Goal: Information Seeking & Learning: Find specific fact

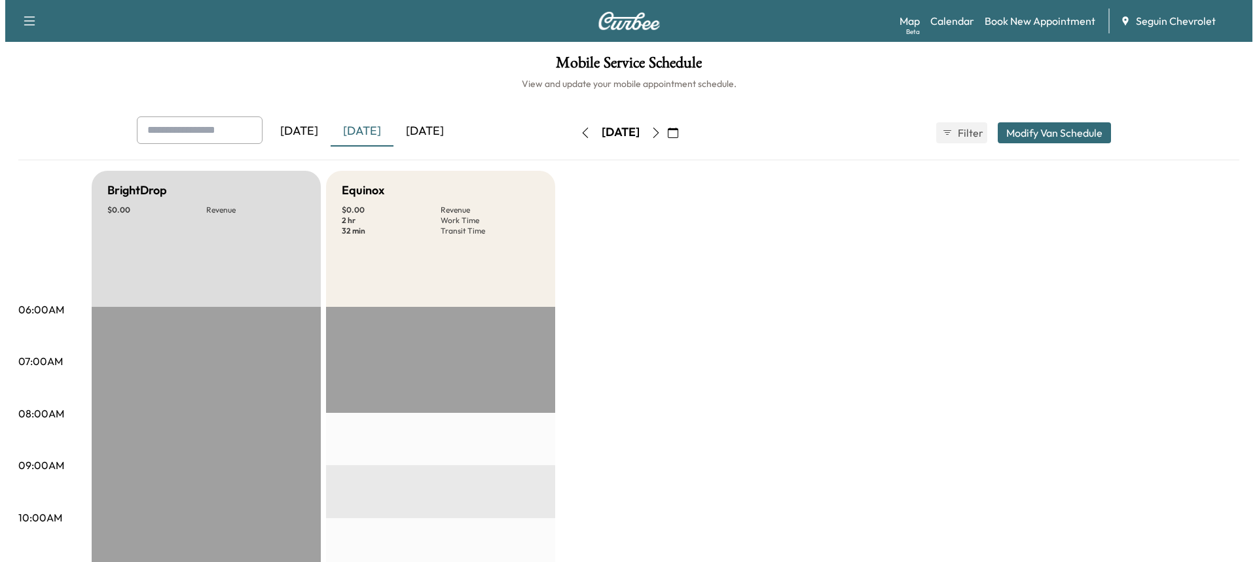
scroll to position [403, 0]
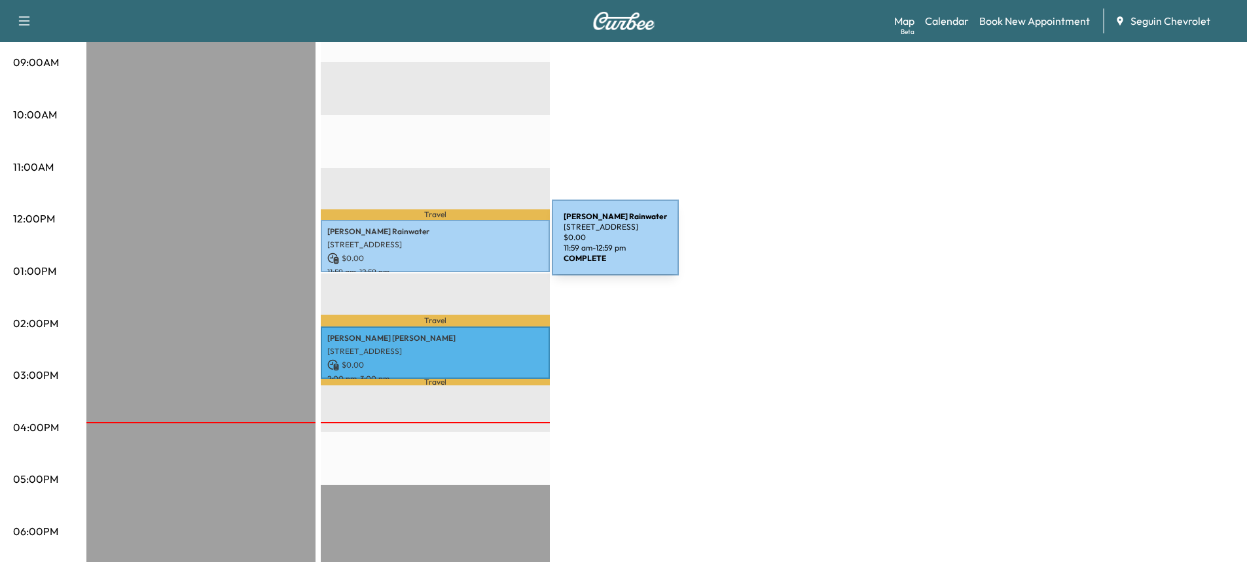
click at [454, 245] on p "[STREET_ADDRESS]" at bounding box center [435, 245] width 216 height 10
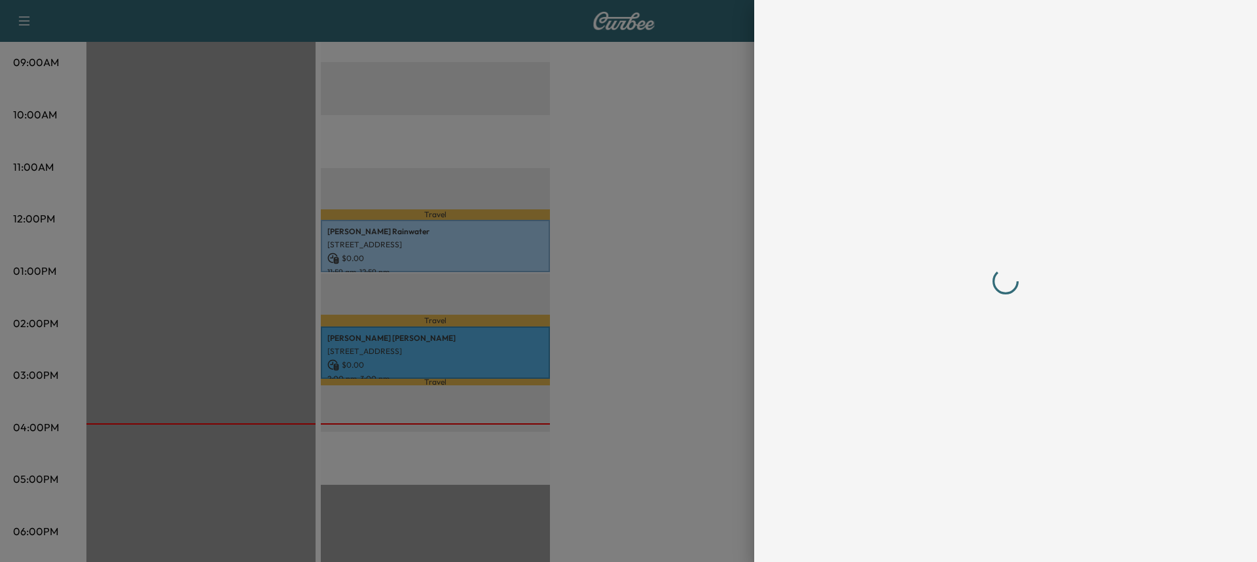
click at [454, 245] on div at bounding box center [628, 281] width 1257 height 562
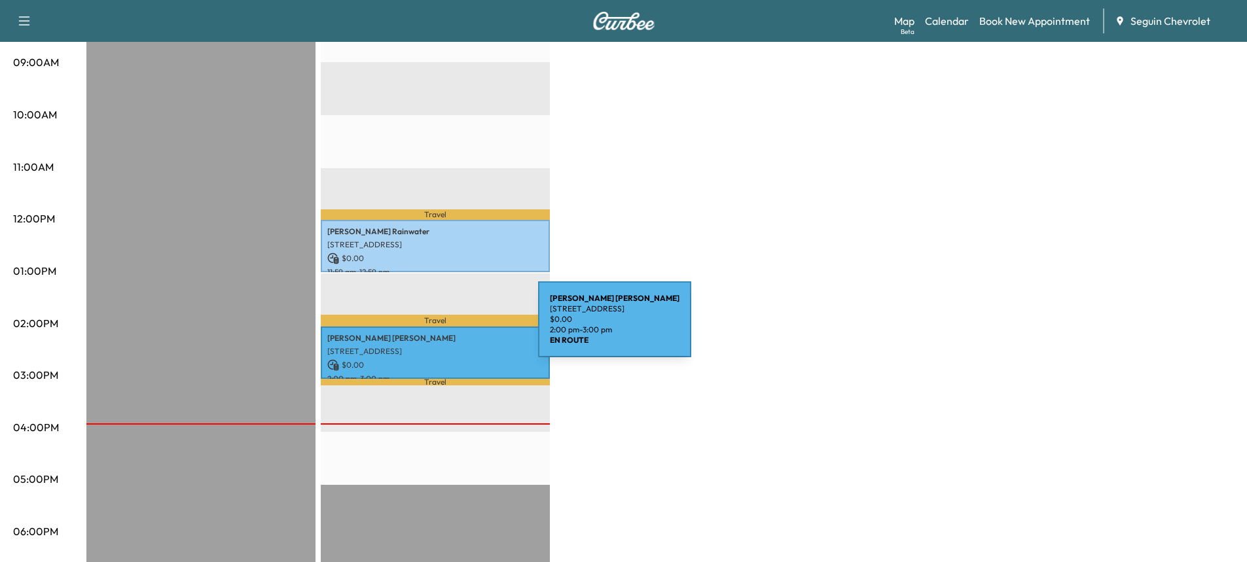
click at [440, 327] on div "[PERSON_NAME] [STREET_ADDRESS] $ 0.00 2:00 pm - 3:00 pm" at bounding box center [435, 353] width 229 height 53
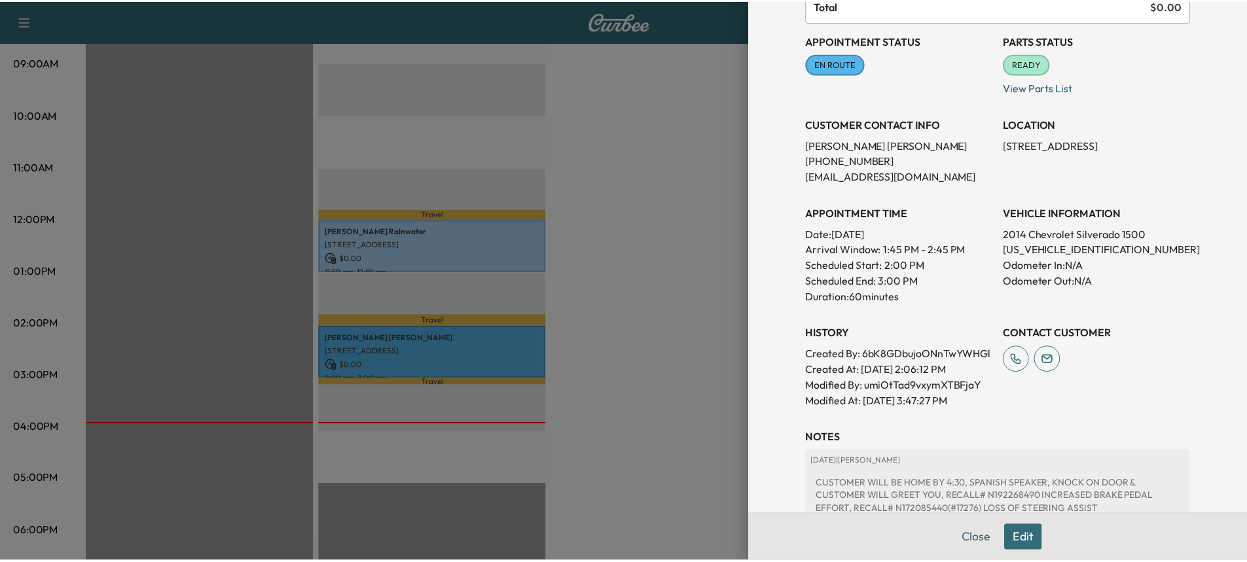
scroll to position [134, 0]
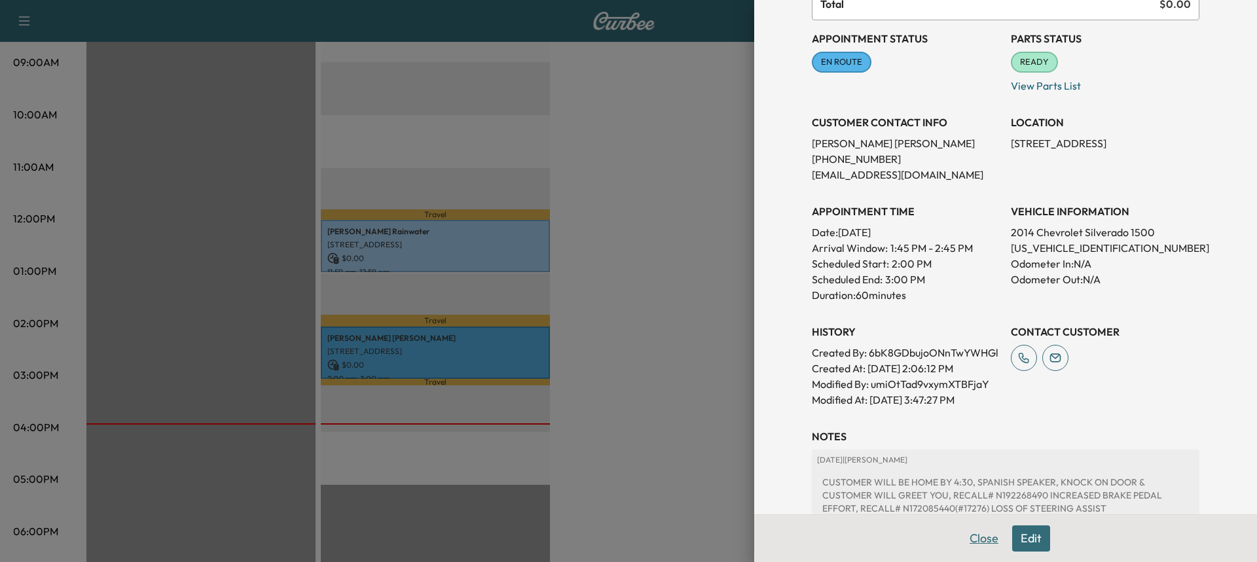
click at [975, 530] on button "Close" at bounding box center [984, 539] width 46 height 26
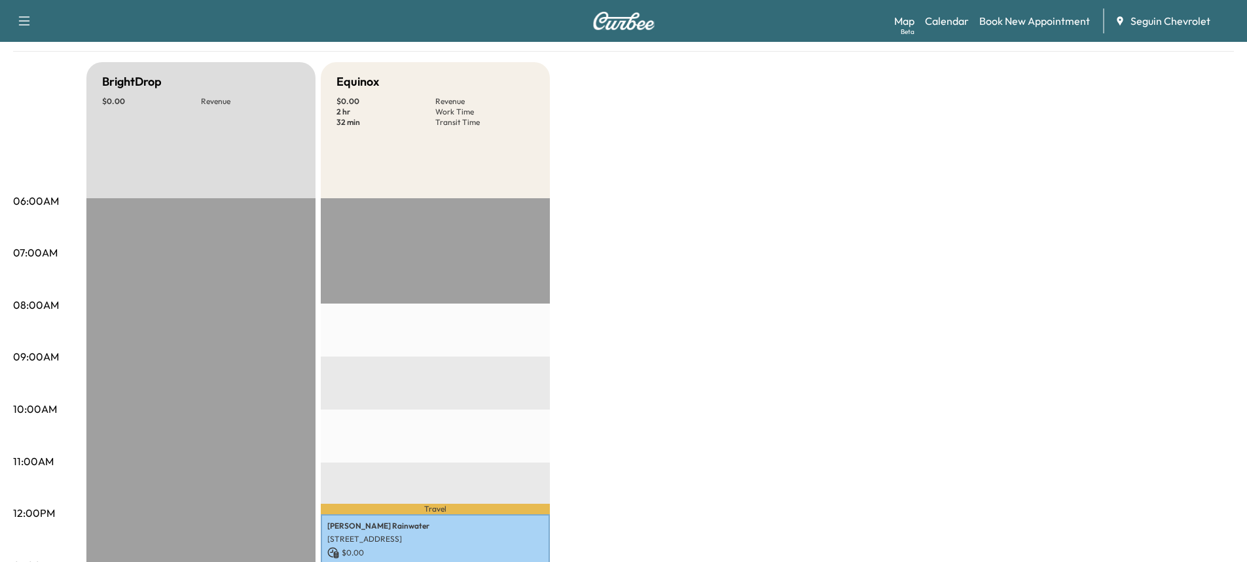
scroll to position [0, 0]
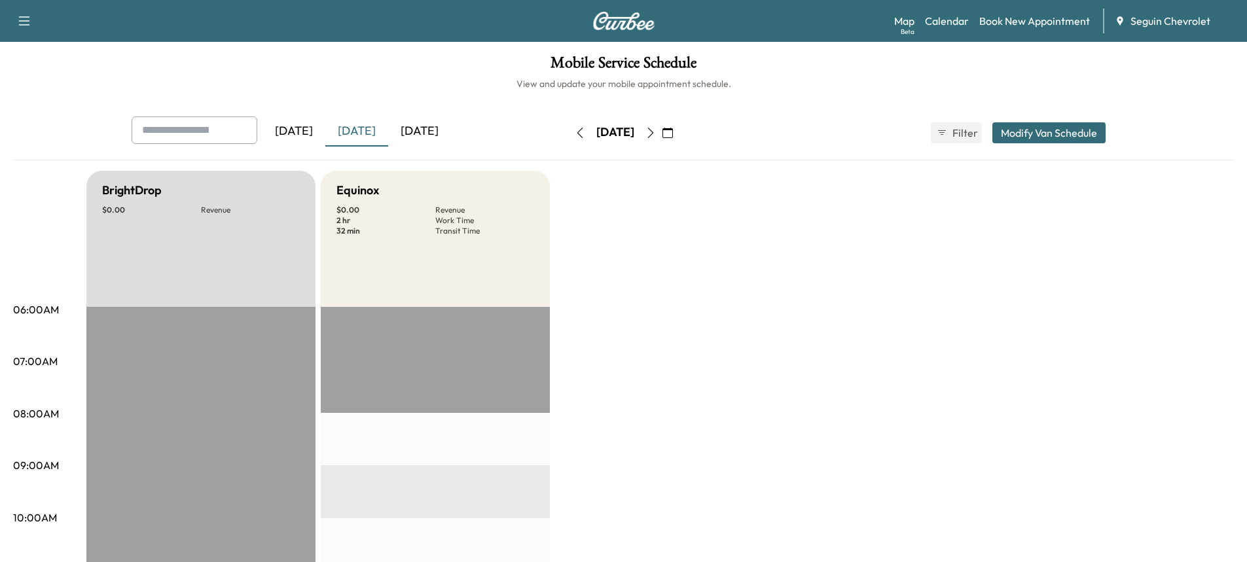
click at [656, 133] on icon "button" at bounding box center [650, 133] width 10 height 10
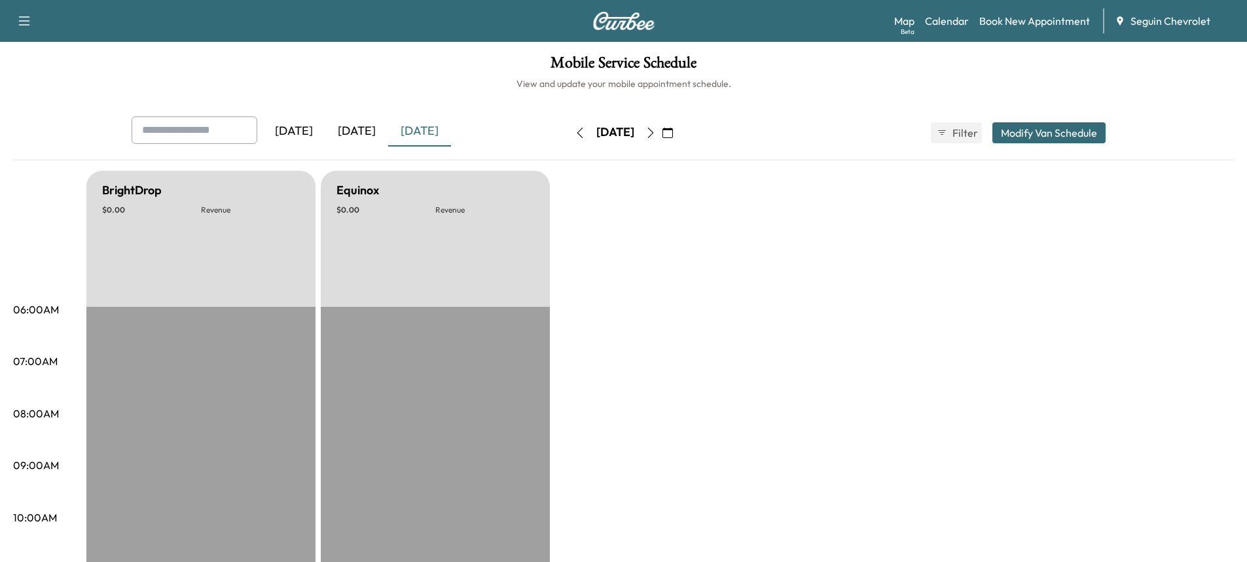
click at [656, 132] on icon "button" at bounding box center [650, 133] width 10 height 10
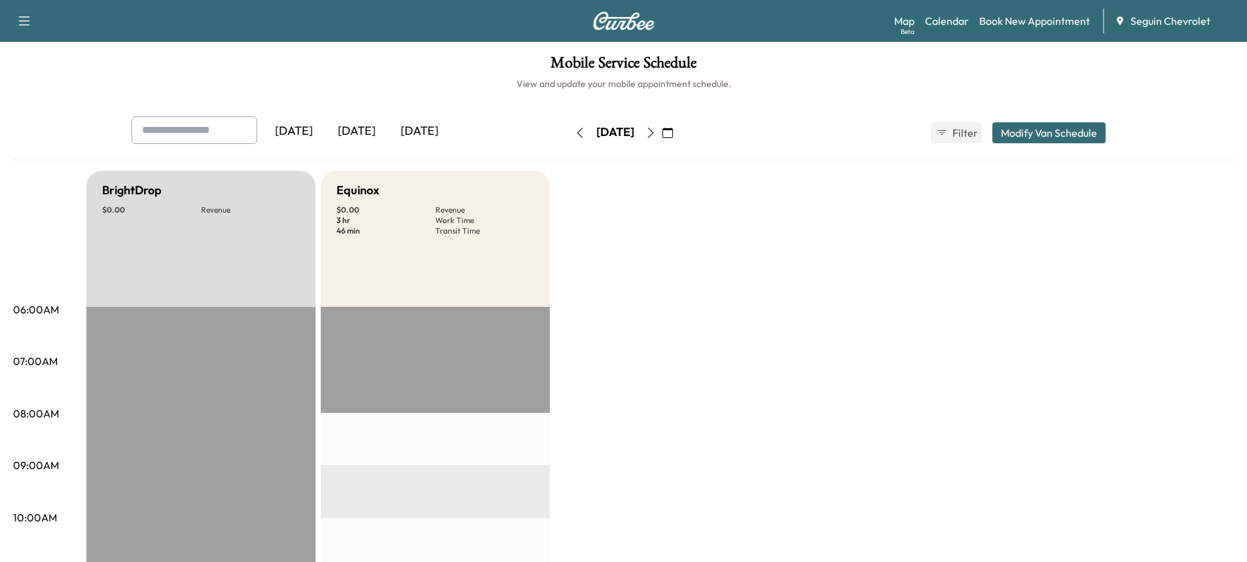
click at [662, 126] on button "button" at bounding box center [650, 132] width 22 height 21
click at [662, 141] on button "button" at bounding box center [650, 132] width 22 height 21
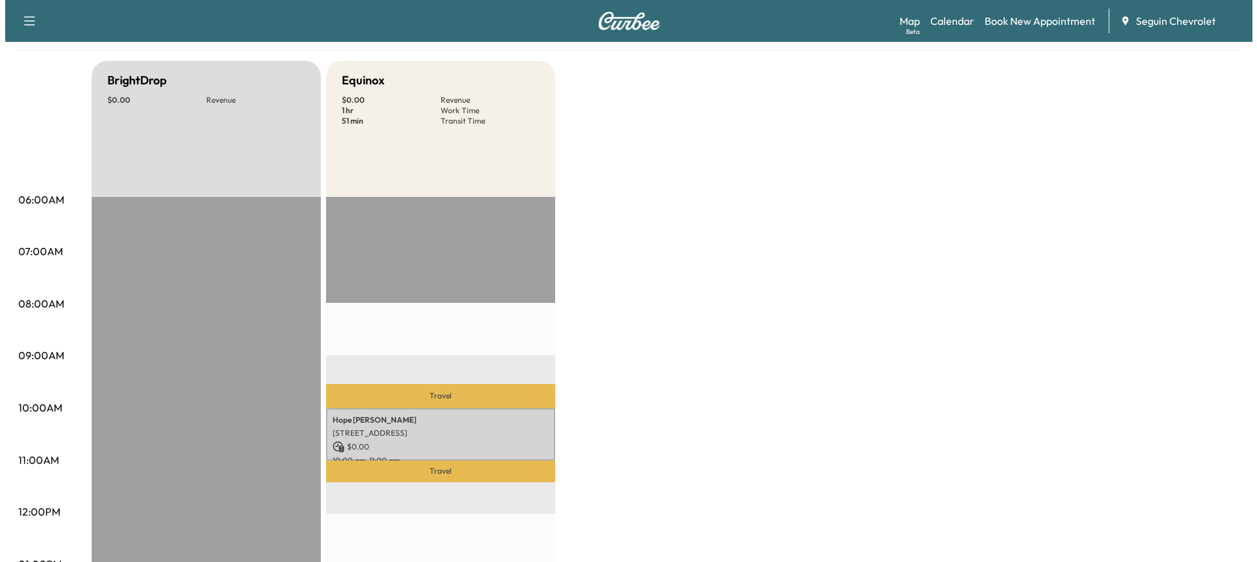
scroll to position [111, 0]
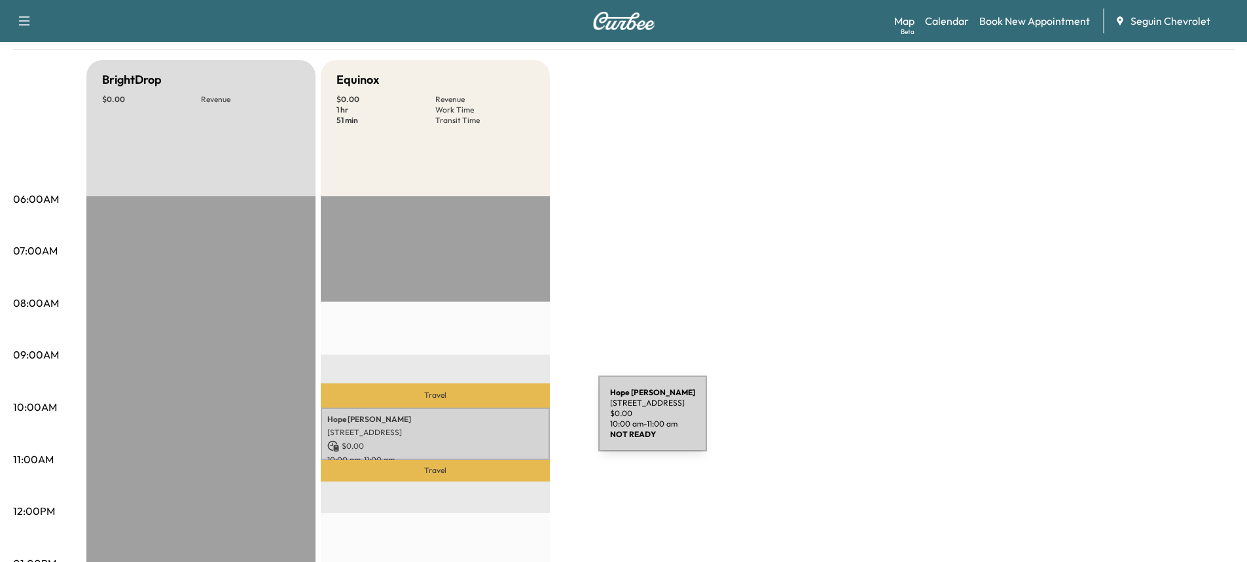
click at [500, 421] on p "[PERSON_NAME]" at bounding box center [435, 419] width 216 height 10
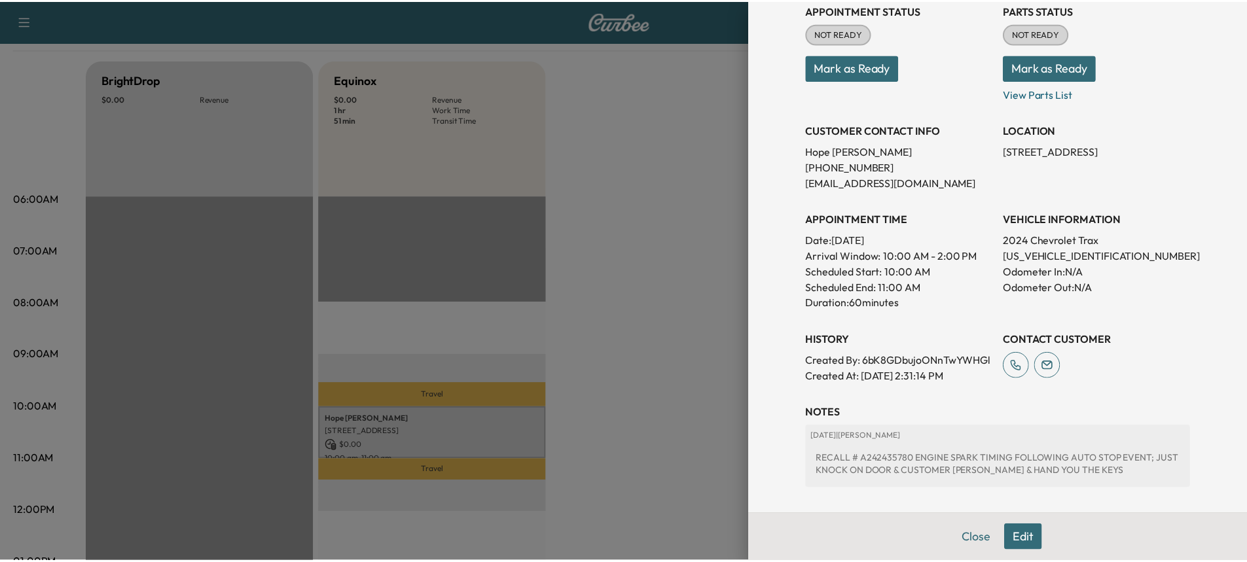
scroll to position [177, 0]
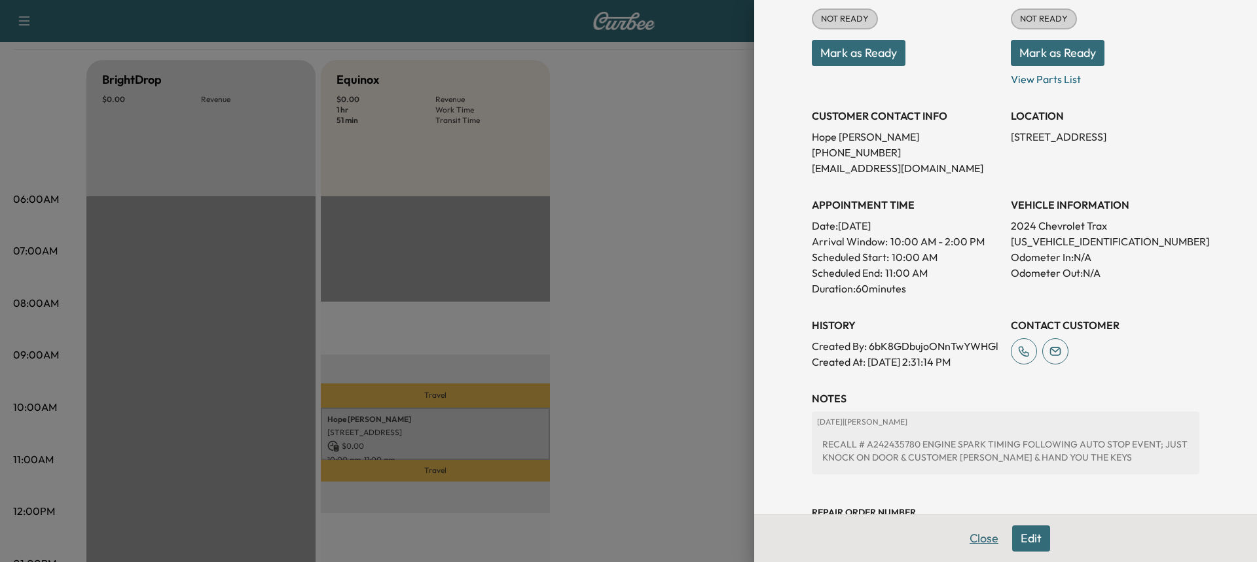
click at [973, 540] on button "Close" at bounding box center [984, 539] width 46 height 26
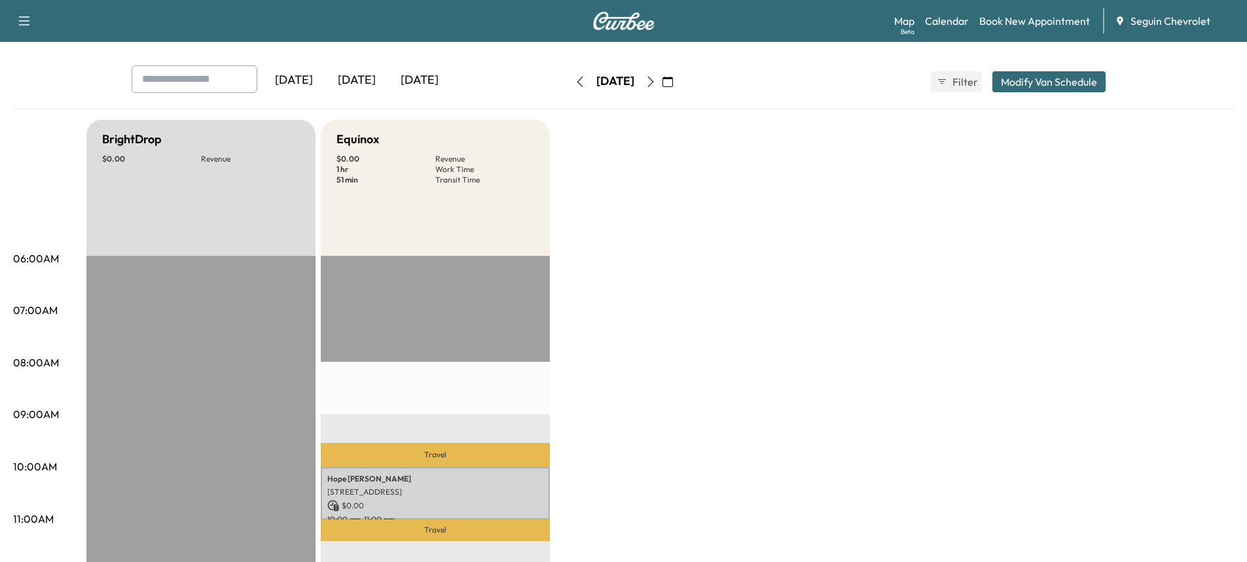
scroll to position [0, 0]
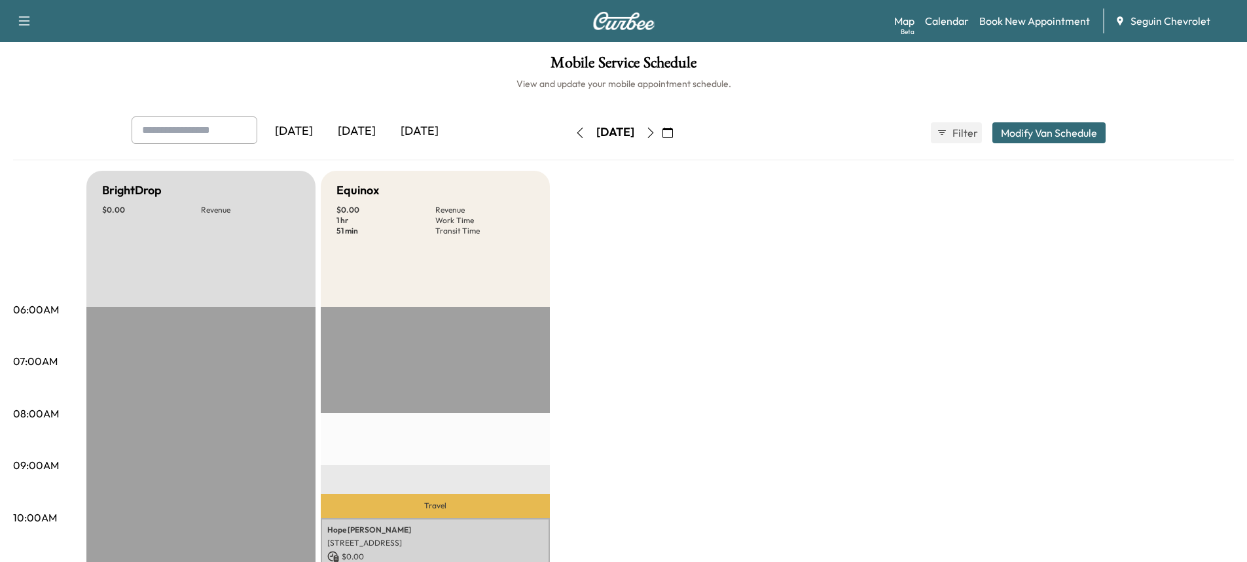
click at [569, 135] on button "button" at bounding box center [580, 132] width 22 height 21
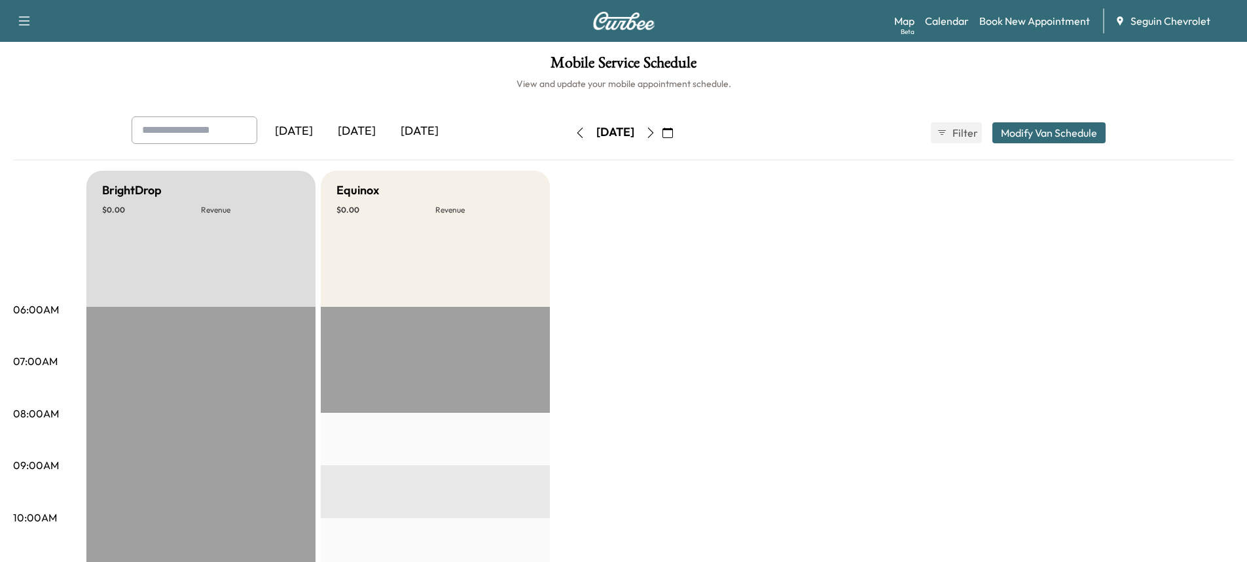
click at [569, 128] on button "button" at bounding box center [580, 132] width 22 height 21
click at [569, 151] on div "[DATE] September 2025 S M T W T F S 31 1 2 3 4 5 6 7 8 9 10 11 12 13 14 15 16 1…" at bounding box center [624, 133] width 110 height 42
click at [569, 132] on button "button" at bounding box center [580, 132] width 22 height 21
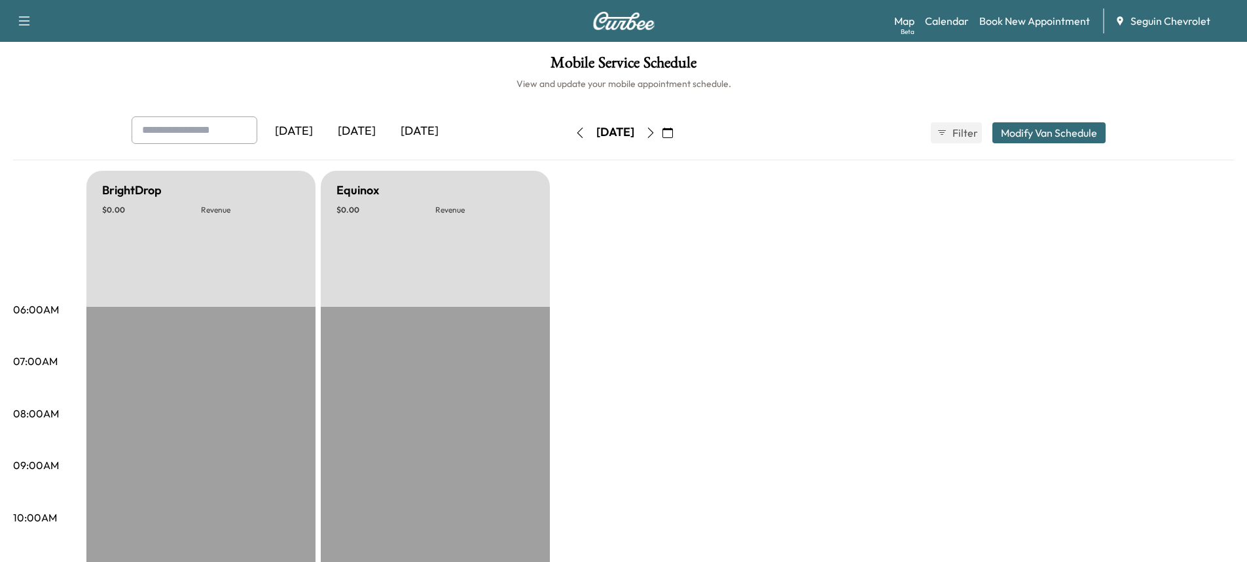
click at [575, 133] on icon "button" at bounding box center [580, 133] width 10 height 10
click at [569, 129] on button "button" at bounding box center [580, 132] width 22 height 21
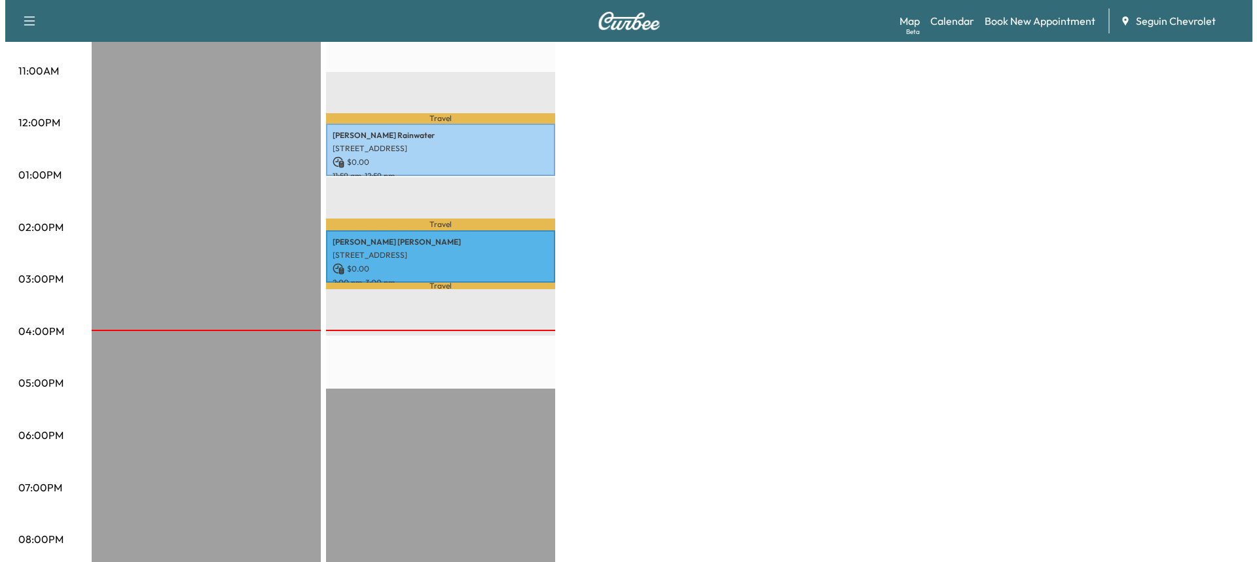
scroll to position [498, 0]
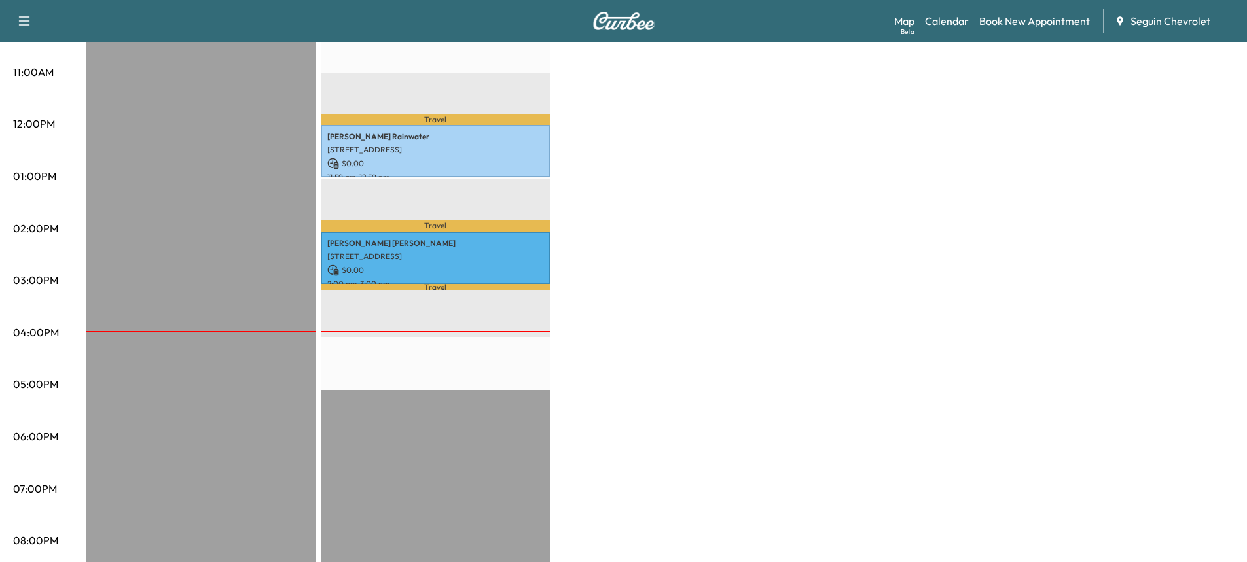
click at [475, 232] on div "[PERSON_NAME] [STREET_ADDRESS] $ 0.00 2:00 pm - 3:00 pm" at bounding box center [435, 258] width 229 height 53
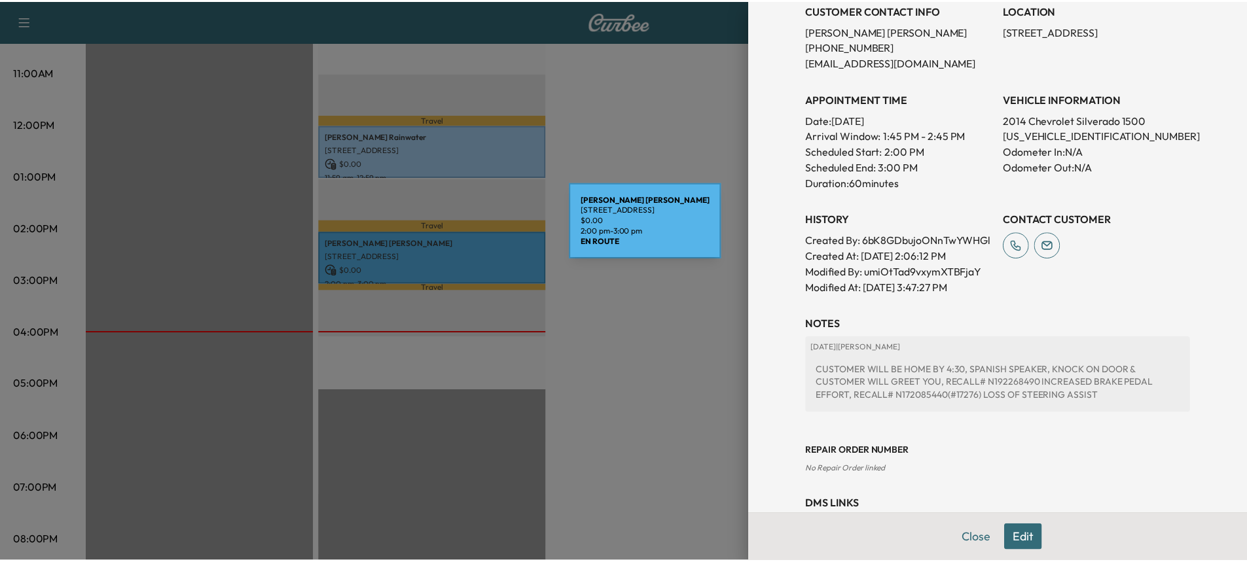
scroll to position [310, 0]
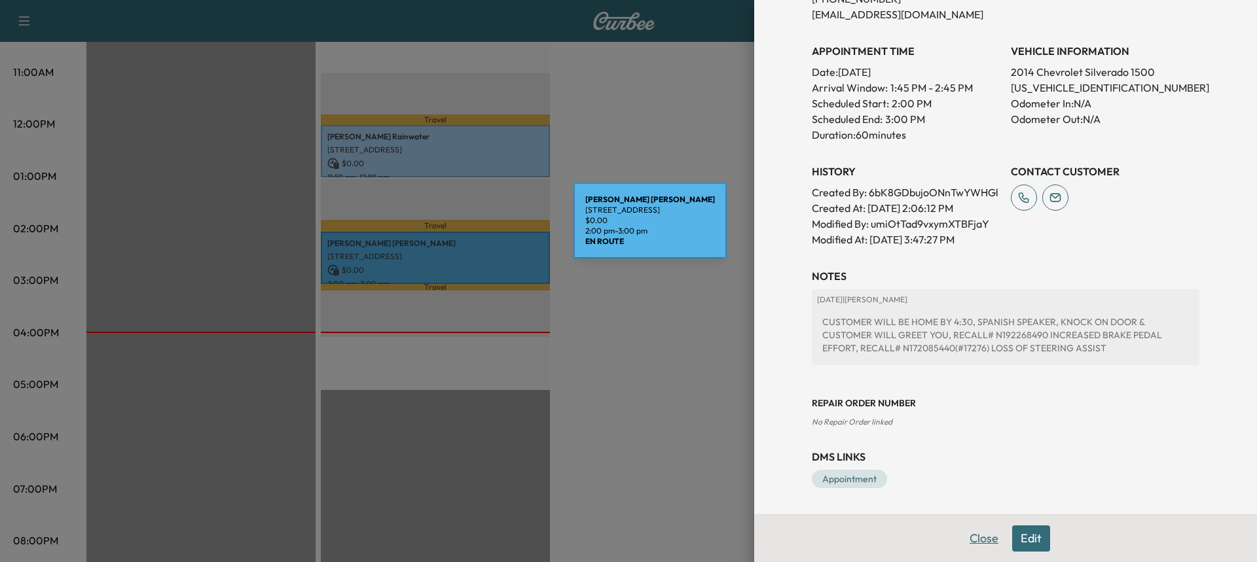
click at [972, 541] on button "Close" at bounding box center [984, 539] width 46 height 26
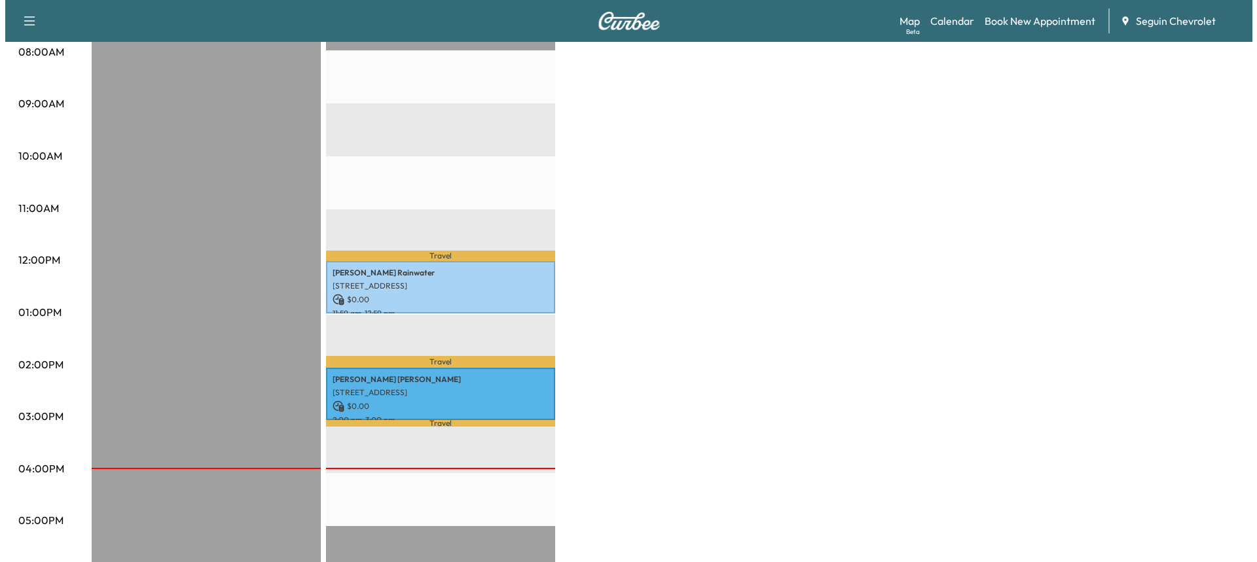
scroll to position [419, 0]
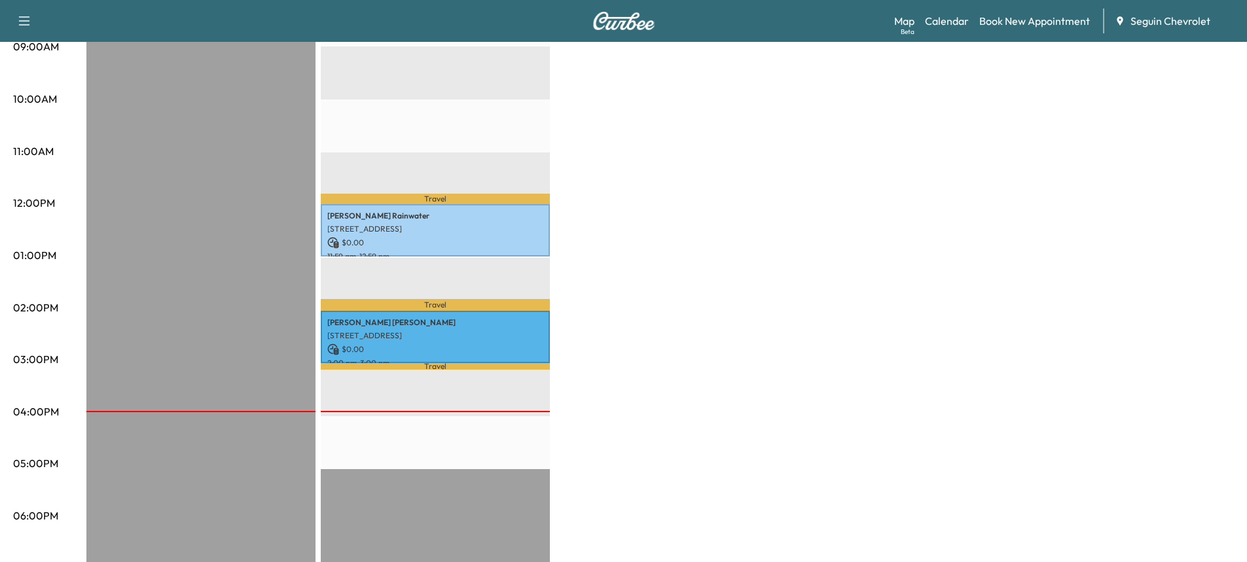
click at [467, 351] on div "[PERSON_NAME] [STREET_ADDRESS] $ 0.00 2:00 pm - 3:00 pm" at bounding box center [435, 337] width 229 height 53
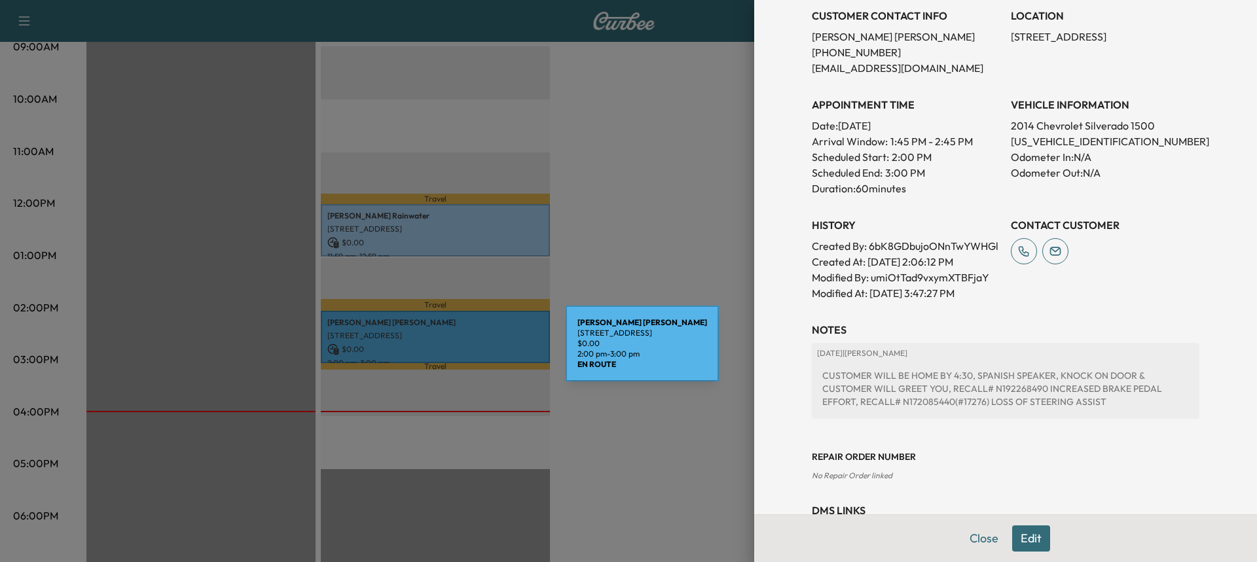
scroll to position [310, 0]
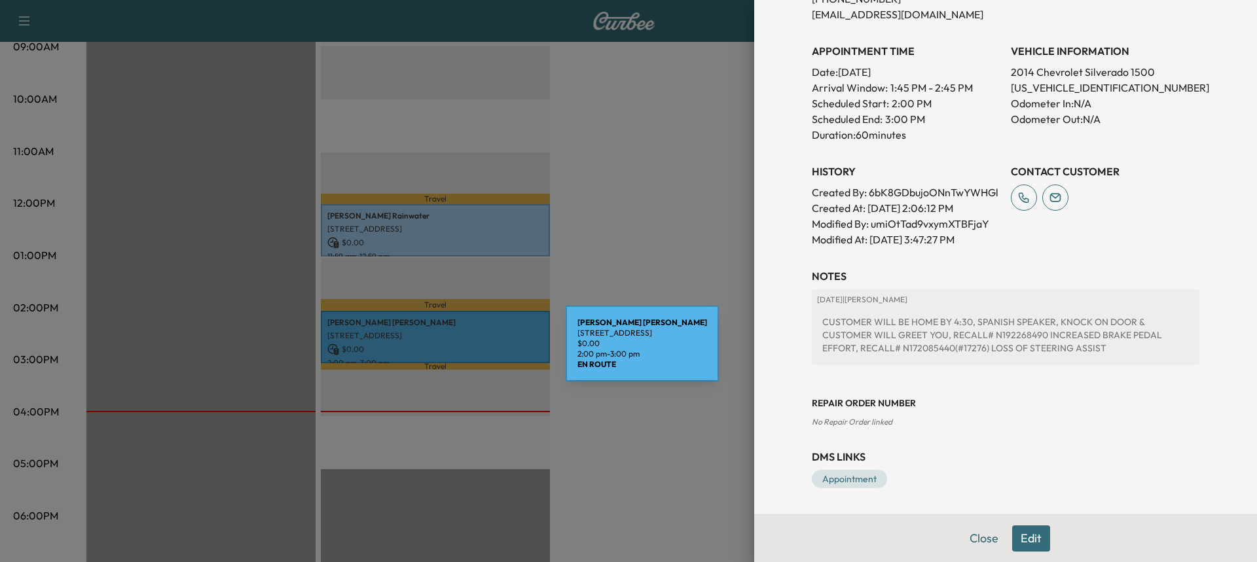
click at [1019, 365] on div "[DATE] | [PERSON_NAME] CUSTOMER WILL BE HOME BY 4:30, SPANISH SPEAKER, KNOCK ON…" at bounding box center [1005, 332] width 387 height 86
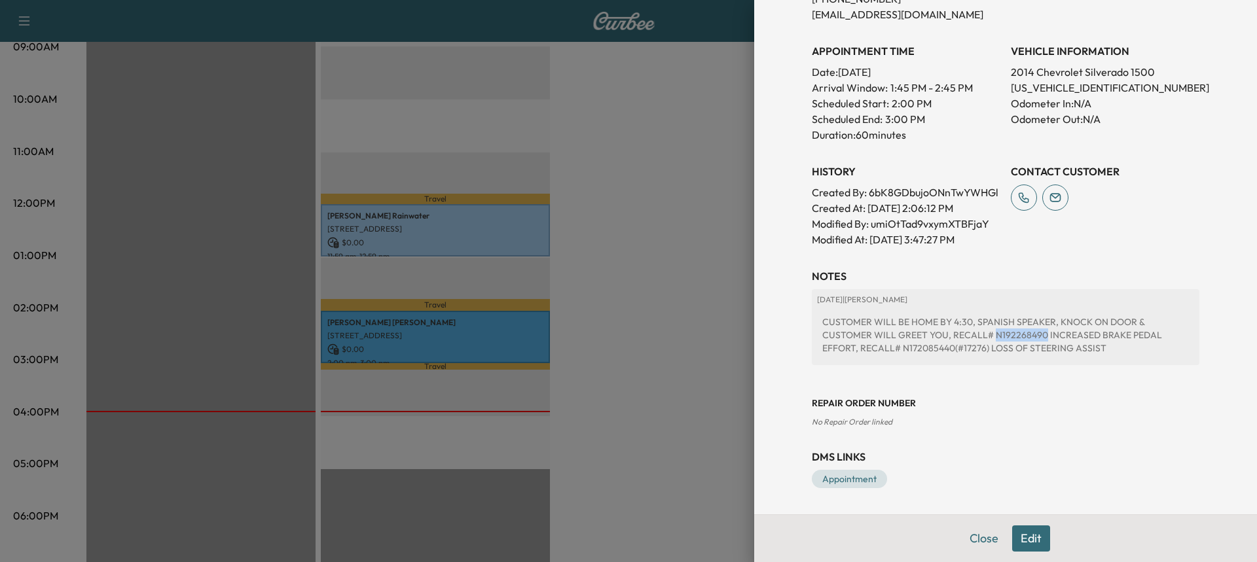
copy div "N192268490"
copy div "17276"
click at [957, 354] on div "CUSTOMER WILL BE HOME BY 4:30, SPANISH SPEAKER, KNOCK ON DOOR & CUSTOMER WILL G…" at bounding box center [1005, 335] width 377 height 50
click at [961, 348] on div "CUSTOMER WILL BE HOME BY 4:30, SPANISH SPEAKER, KNOCK ON DOOR & CUSTOMER WILL G…" at bounding box center [1005, 335] width 377 height 50
click at [958, 350] on div "CUSTOMER WILL BE HOME BY 4:30, SPANISH SPEAKER, KNOCK ON DOOR & CUSTOMER WILL G…" at bounding box center [1005, 335] width 377 height 50
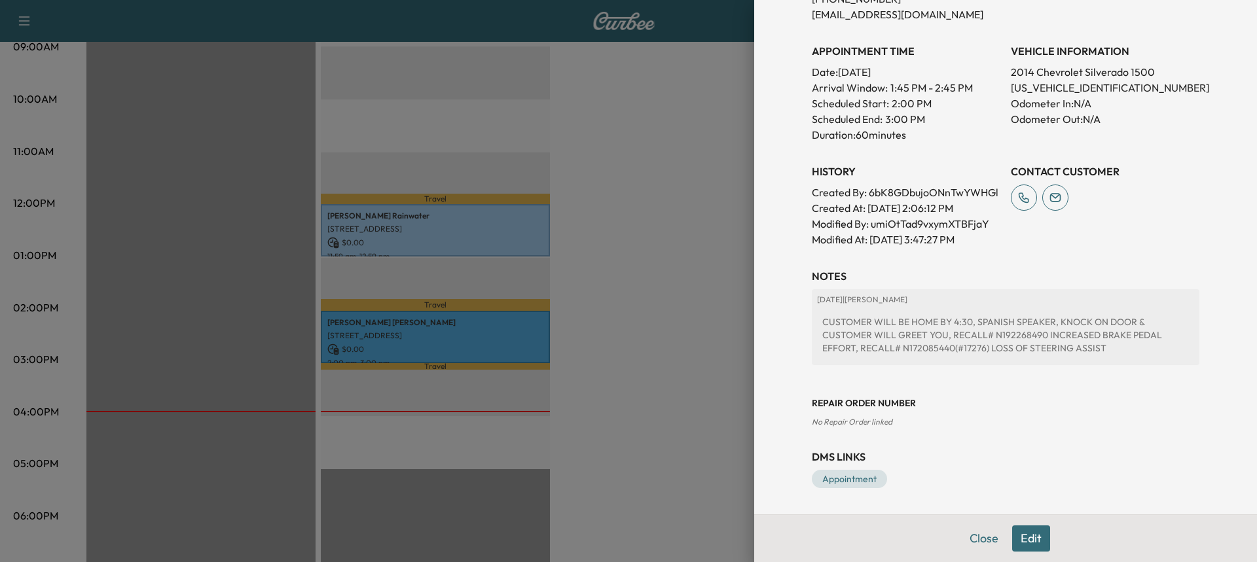
click at [959, 349] on div "CUSTOMER WILL BE HOME BY 4:30, SPANISH SPEAKER, KNOCK ON DOOR & CUSTOMER WILL G…" at bounding box center [1005, 335] width 377 height 50
copy div "17276"
